Goal: Transaction & Acquisition: Obtain resource

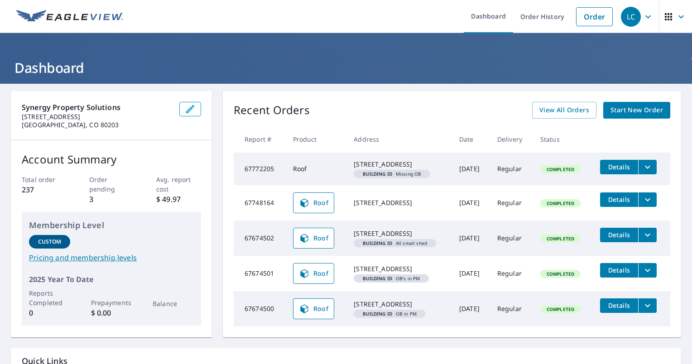
click at [612, 169] on span "Details" at bounding box center [618, 166] width 27 height 9
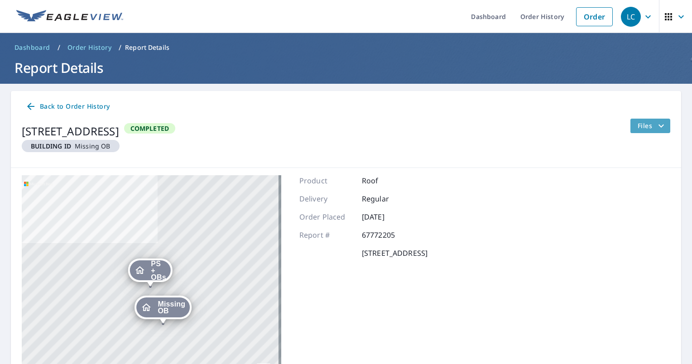
click at [655, 124] on icon "filesDropdownBtn-67772205" at bounding box center [660, 125] width 11 height 11
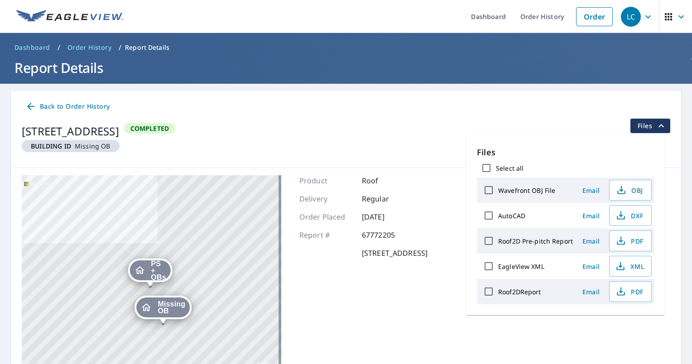
click at [165, 310] on span "Missing OB" at bounding box center [171, 308] width 28 height 14
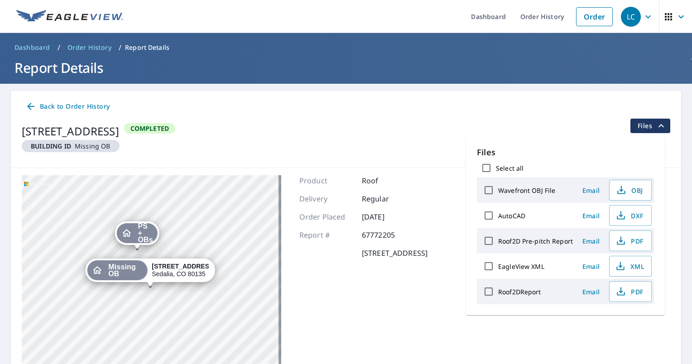
click at [140, 230] on span "PS + OBs" at bounding box center [145, 233] width 15 height 20
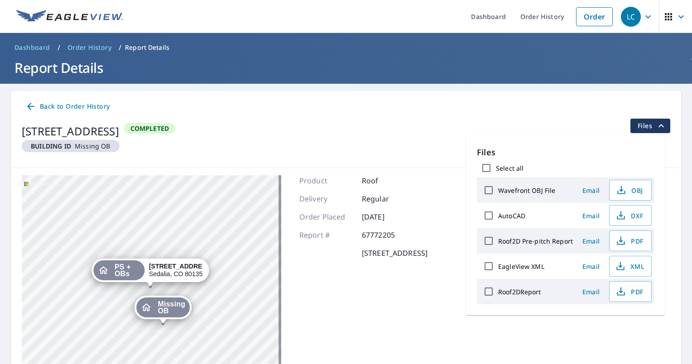
click at [163, 325] on div at bounding box center [163, 324] width 4 height 4
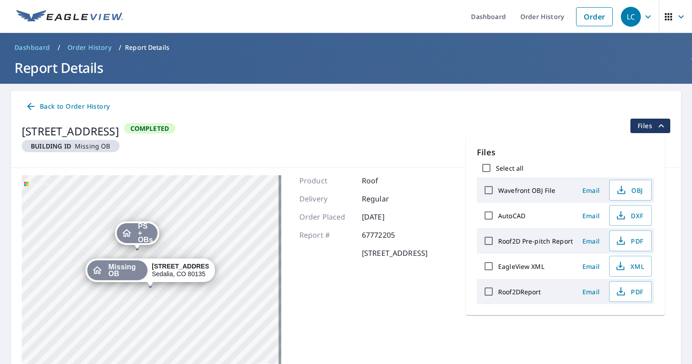
click at [136, 247] on div "Dropped pin, building PS + OBs, Residential property, 2361 North Perry Park Roa…" at bounding box center [137, 244] width 12 height 9
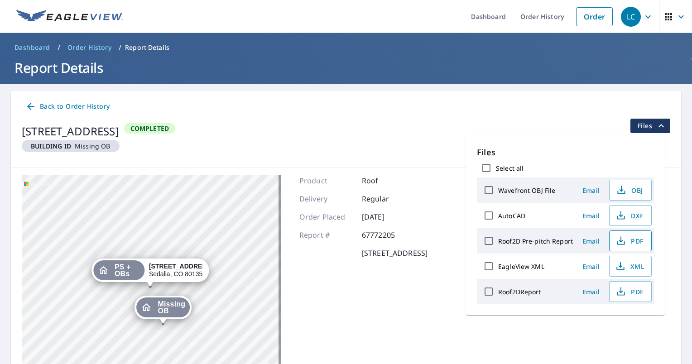
click at [628, 236] on span "PDF" at bounding box center [629, 240] width 29 height 11
click at [625, 240] on icon "button" at bounding box center [620, 240] width 11 height 11
click at [566, 304] on div "Files Select all Wavefront OBJ File Email OBJ AutoCAD Email DXF Roof2D Pre-pitc…" at bounding box center [565, 225] width 199 height 180
click at [635, 290] on span "PDF" at bounding box center [629, 291] width 29 height 11
click at [663, 20] on icon "button" at bounding box center [668, 16] width 11 height 11
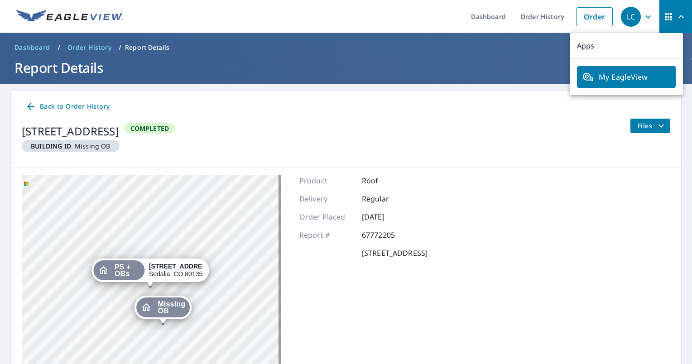
click at [510, 154] on div "2361 North Perry Park Road Sedalia, CO 80135 Building ID Missing OB Completed F…" at bounding box center [346, 140] width 648 height 42
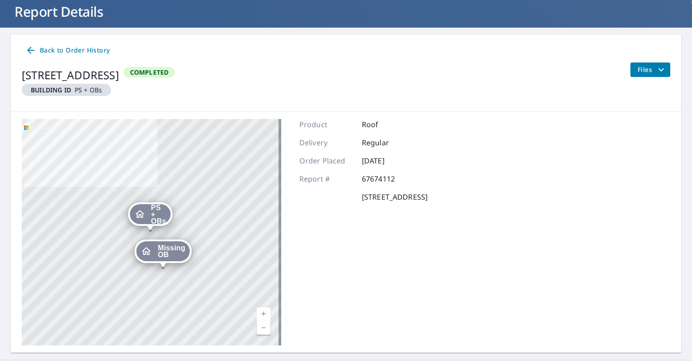
scroll to position [56, 0]
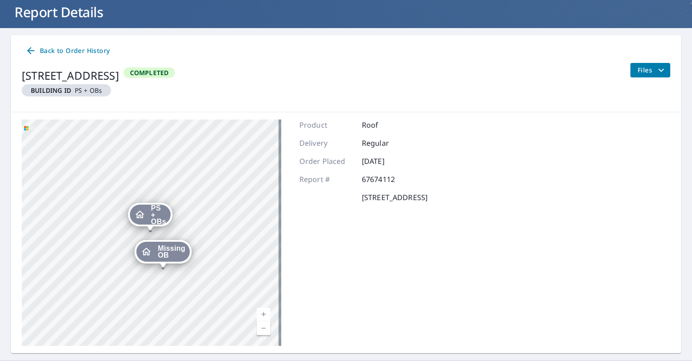
click at [30, 46] on icon at bounding box center [30, 50] width 11 height 11
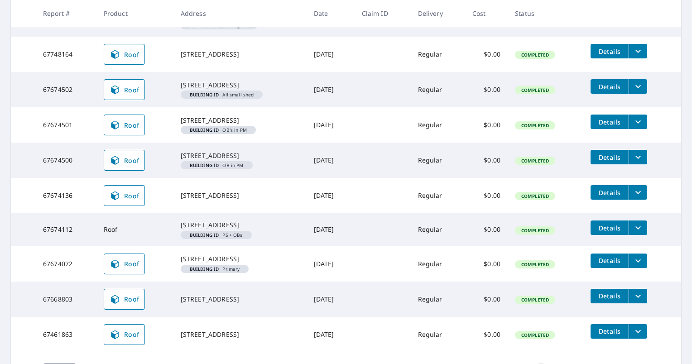
scroll to position [194, 0]
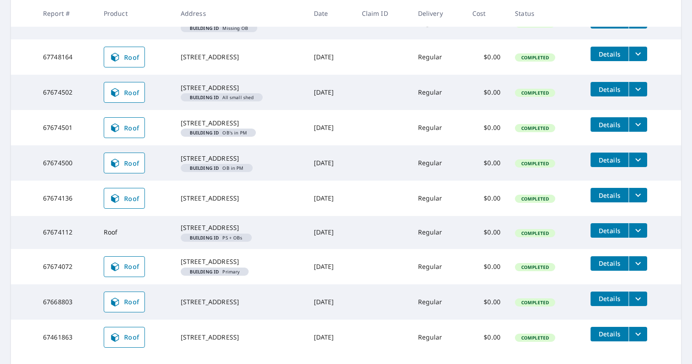
click at [56, 248] on td "67674112" at bounding box center [66, 232] width 61 height 33
click at [410, 248] on td at bounding box center [382, 232] width 56 height 33
click at [640, 236] on icon "filesDropdownBtn-67674112" at bounding box center [637, 230] width 11 height 11
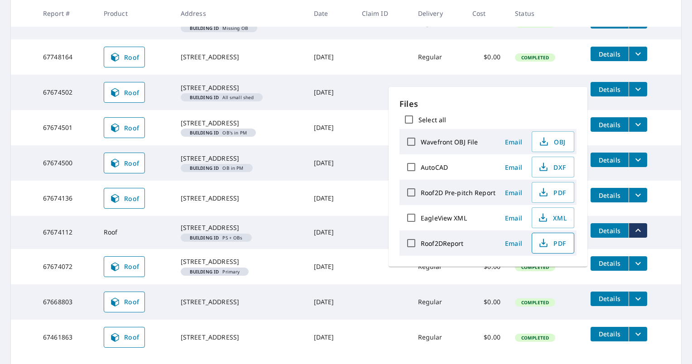
click at [549, 240] on span "PDF" at bounding box center [551, 243] width 29 height 11
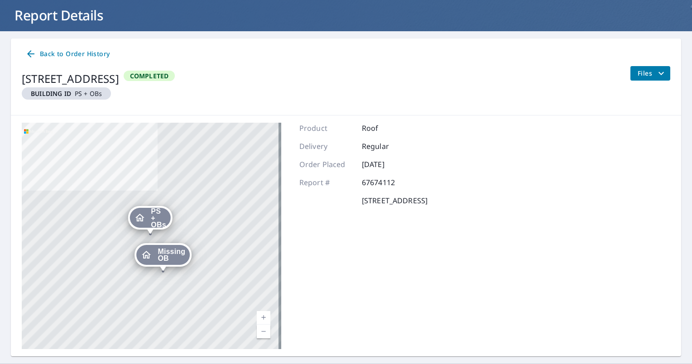
scroll to position [74, 0]
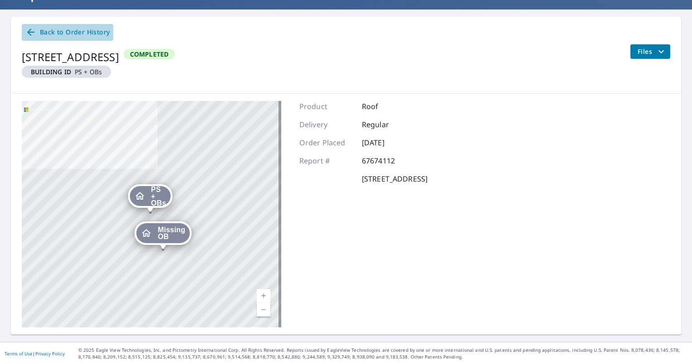
click at [32, 32] on icon at bounding box center [30, 32] width 7 height 7
